Goal: Task Accomplishment & Management: Complete application form

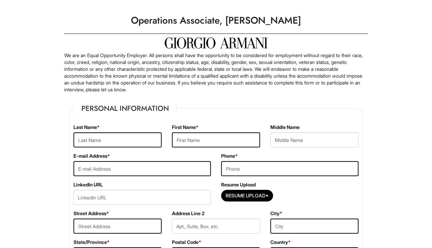
scroll to position [11, 0]
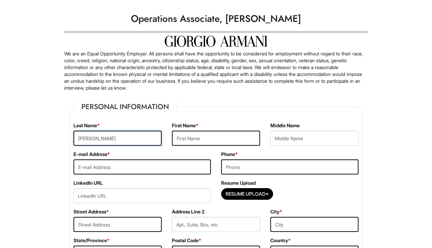
type input "[PERSON_NAME]"
type input "[PERSON_NAME][EMAIL_ADDRESS][DOMAIN_NAME]"
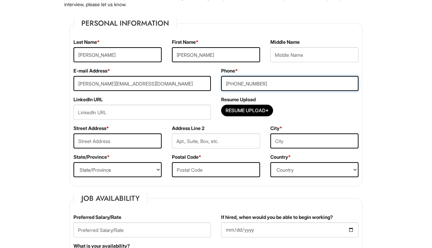
scroll to position [96, 0]
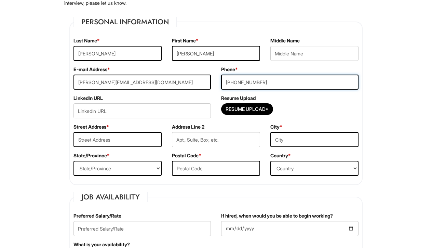
type input "[PHONE_NUMBER]"
type input "214 E 163rd"
type input "[GEOGRAPHIC_DATA]"
select select "NY"
click at [205, 173] on input "text" at bounding box center [216, 168] width 88 height 15
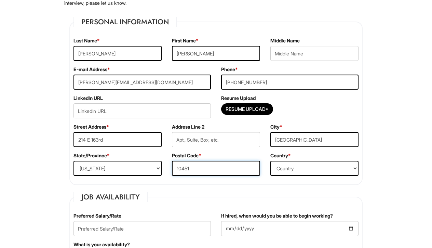
type input "10451"
select select "[GEOGRAPHIC_DATA]"
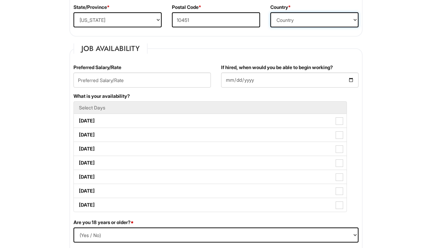
scroll to position [272, 0]
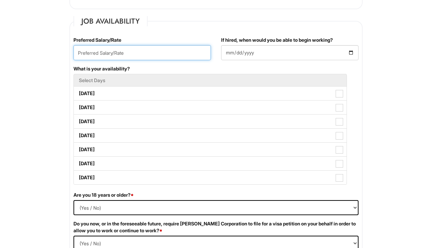
click at [200, 55] on input "text" at bounding box center [141, 52] width 137 height 15
type input "21"
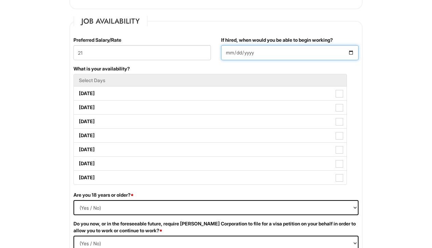
click at [248, 57] on input "If hired, when would you be able to begin working?" at bounding box center [289, 52] width 137 height 15
type input "[DATE]"
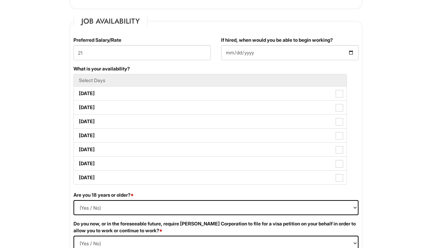
click at [193, 63] on div "Preferred Salary/Rate 21" at bounding box center [142, 51] width 148 height 29
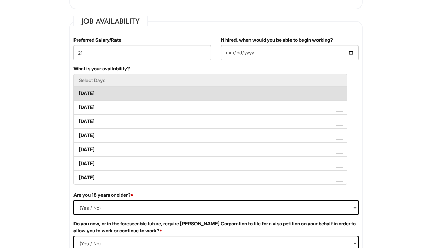
click at [342, 94] on span at bounding box center [339, 94] width 8 height 8
click at [78, 92] on Available_Monday "[DATE]" at bounding box center [76, 90] width 4 height 4
checkbox Available_Monday "true"
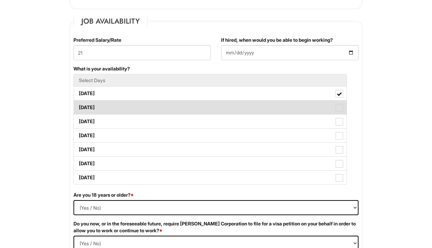
click at [342, 109] on span at bounding box center [339, 108] width 8 height 8
click at [78, 106] on Available_Tuesday "[DATE]" at bounding box center [76, 104] width 4 height 4
checkbox Available_Tuesday "true"
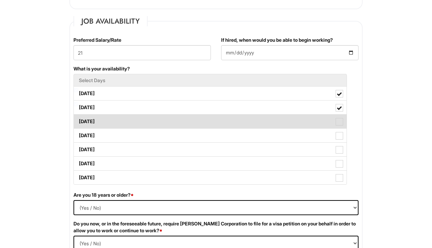
click at [342, 127] on label "[DATE]" at bounding box center [210, 121] width 273 height 14
click at [78, 120] on Available_Wednesday "[DATE]" at bounding box center [76, 118] width 4 height 4
checkbox Available_Wednesday "true"
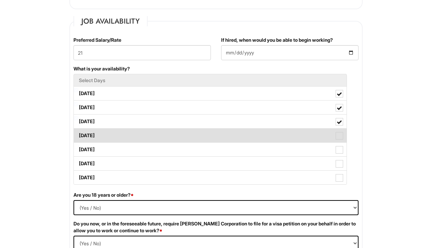
click at [342, 139] on span at bounding box center [339, 136] width 8 height 8
click at [78, 134] on Available_Thursday "[DATE]" at bounding box center [76, 132] width 4 height 4
checkbox Available_Thursday "true"
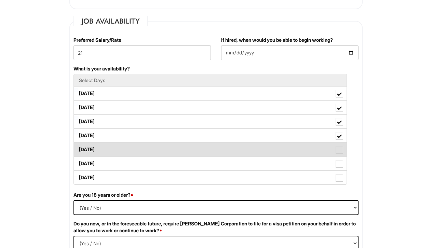
click at [340, 155] on label "[DATE]" at bounding box center [210, 149] width 273 height 14
click at [78, 148] on Available_Friday "[DATE]" at bounding box center [76, 146] width 4 height 4
checkbox Available_Friday "true"
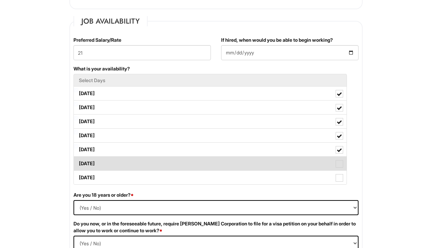
click at [340, 166] on span at bounding box center [339, 164] width 8 height 8
click at [78, 162] on Available_Saturday "[DATE]" at bounding box center [76, 160] width 4 height 4
checkbox Available_Saturday "true"
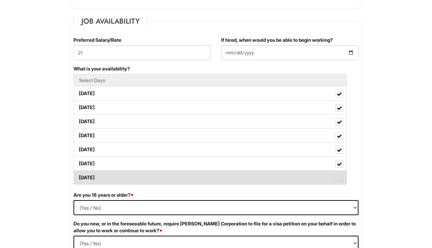
click at [340, 181] on span at bounding box center [339, 178] width 8 height 8
click at [78, 176] on Available_Sunday "[DATE]" at bounding box center [76, 174] width 4 height 4
checkbox Available_Sunday "true"
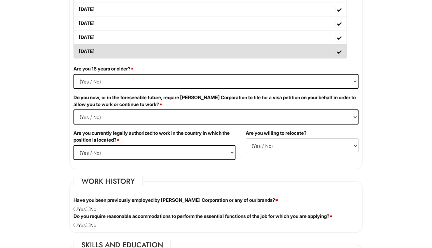
scroll to position [398, 0]
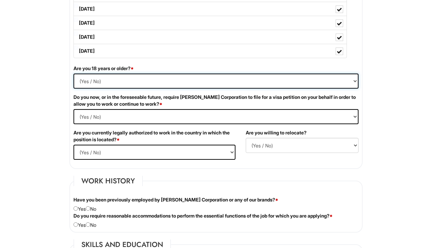
select select "Yes"
select Required "No"
select select "Yes"
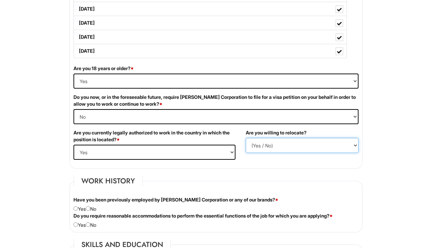
select select "N"
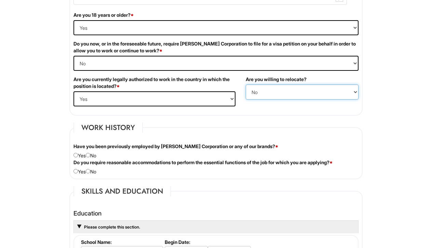
scroll to position [459, 0]
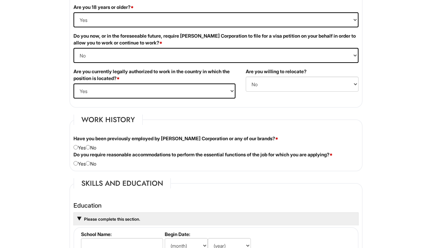
click at [93, 146] on div "Have you been previously employed by [PERSON_NAME] Corporation or any of our br…" at bounding box center [215, 143] width 295 height 16
click at [90, 146] on input "radio" at bounding box center [88, 147] width 4 height 4
radio input "true"
click at [90, 164] on input "radio" at bounding box center [88, 163] width 4 height 4
radio input "true"
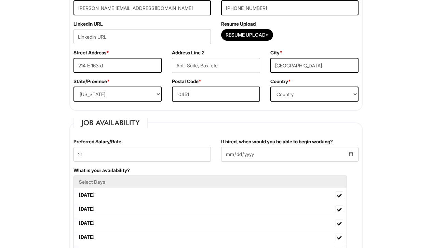
scroll to position [171, 0]
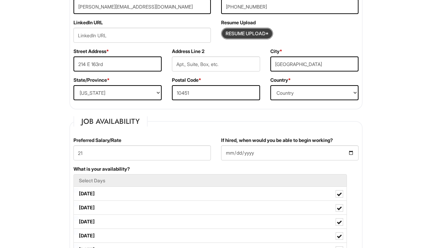
click at [259, 34] on input "Resume Upload*" at bounding box center [246, 33] width 51 height 11
type input "C:\fakepath\[PERSON_NAME] Resume 2024.docx"
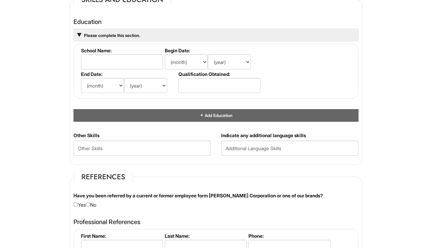
scroll to position [645, 0]
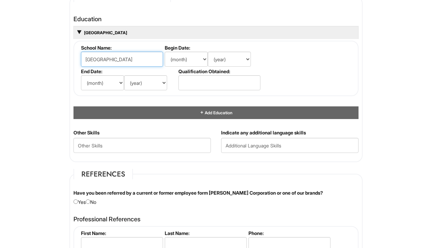
type input "[GEOGRAPHIC_DATA]"
select select "1"
select select "2020"
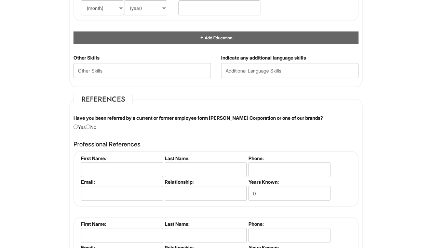
scroll to position [724, 0]
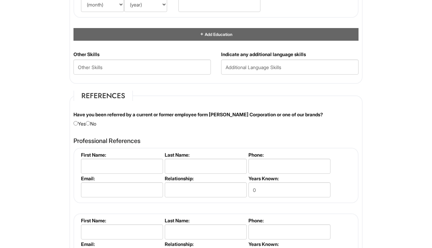
click at [98, 121] on div "Have you been referred by a current or former employee form [PERSON_NAME] Corpo…" at bounding box center [215, 119] width 295 height 16
click at [94, 121] on div "Have you been referred by a current or former employee form [PERSON_NAME] Corpo…" at bounding box center [215, 119] width 295 height 16
click at [90, 121] on input "radio" at bounding box center [88, 123] width 4 height 4
radio input "true"
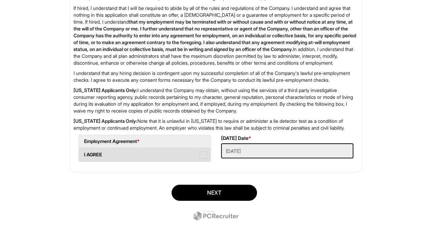
scroll to position [1111, 0]
click at [205, 156] on span at bounding box center [204, 155] width 8 height 8
click at [83, 153] on AGREE "I AGREE" at bounding box center [81, 151] width 4 height 4
checkbox AGREE "true"
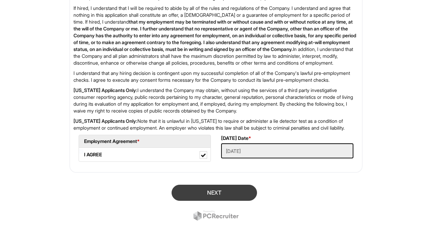
click at [212, 193] on button "Next" at bounding box center [213, 192] width 85 height 16
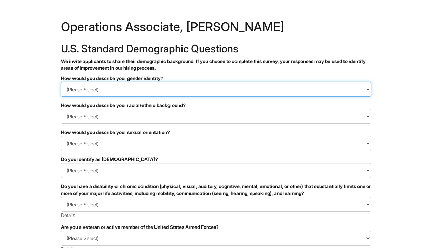
select select "Woman"
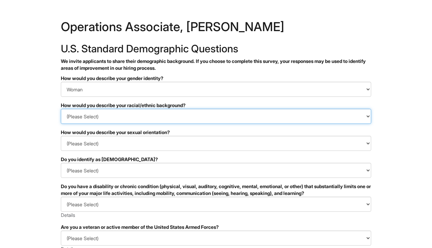
select select "Hispanic, Latinx or of Spanish Origin"
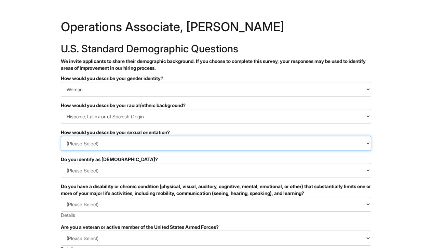
select select "[DEMOGRAPHIC_DATA]"
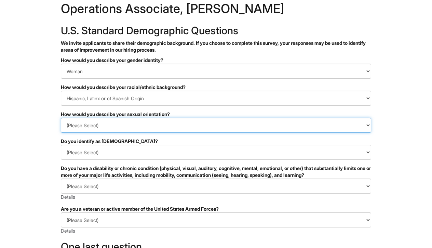
scroll to position [19, 0]
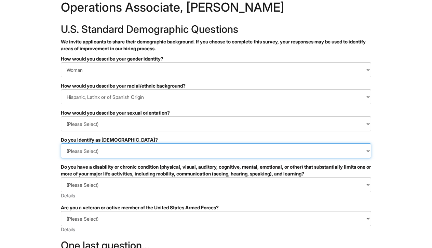
select select "No"
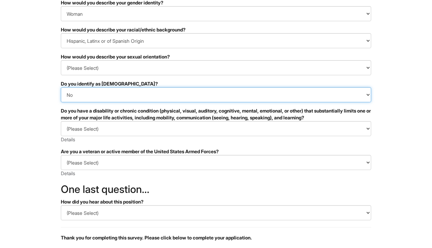
scroll to position [76, 0]
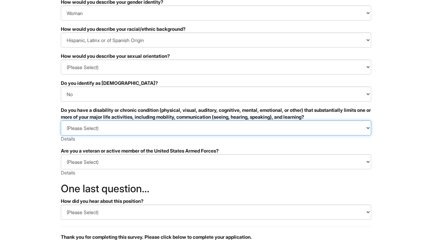
select select "NO, I DON'T HAVE A DISABILITY"
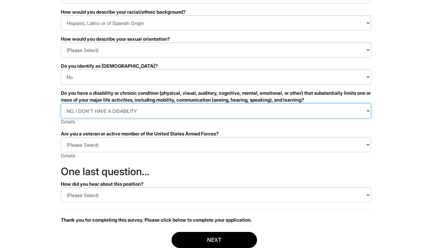
scroll to position [95, 0]
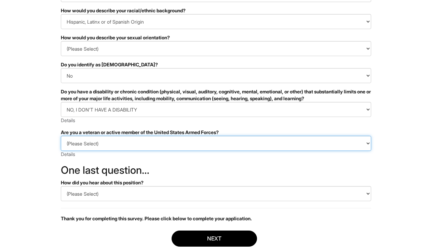
select select "I AM NOT A PROTECTED VETERAN"
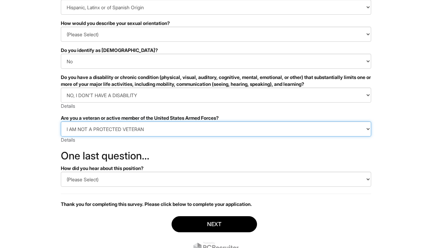
scroll to position [110, 0]
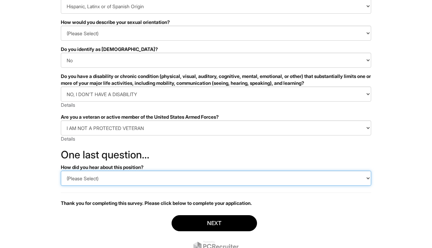
select select "Indeed"
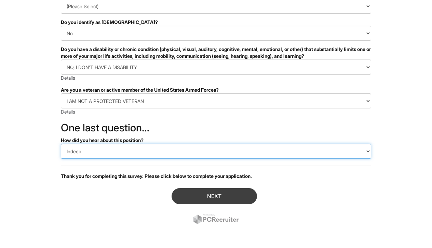
scroll to position [137, 0]
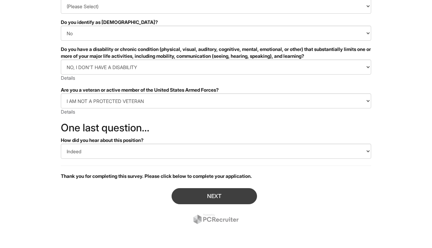
click at [190, 193] on button "Next" at bounding box center [213, 196] width 85 height 16
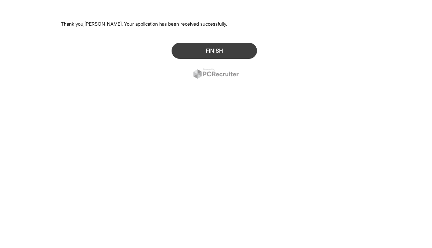
click at [235, 49] on button "Finish" at bounding box center [213, 51] width 85 height 16
